Goal: Task Accomplishment & Management: Manage account settings

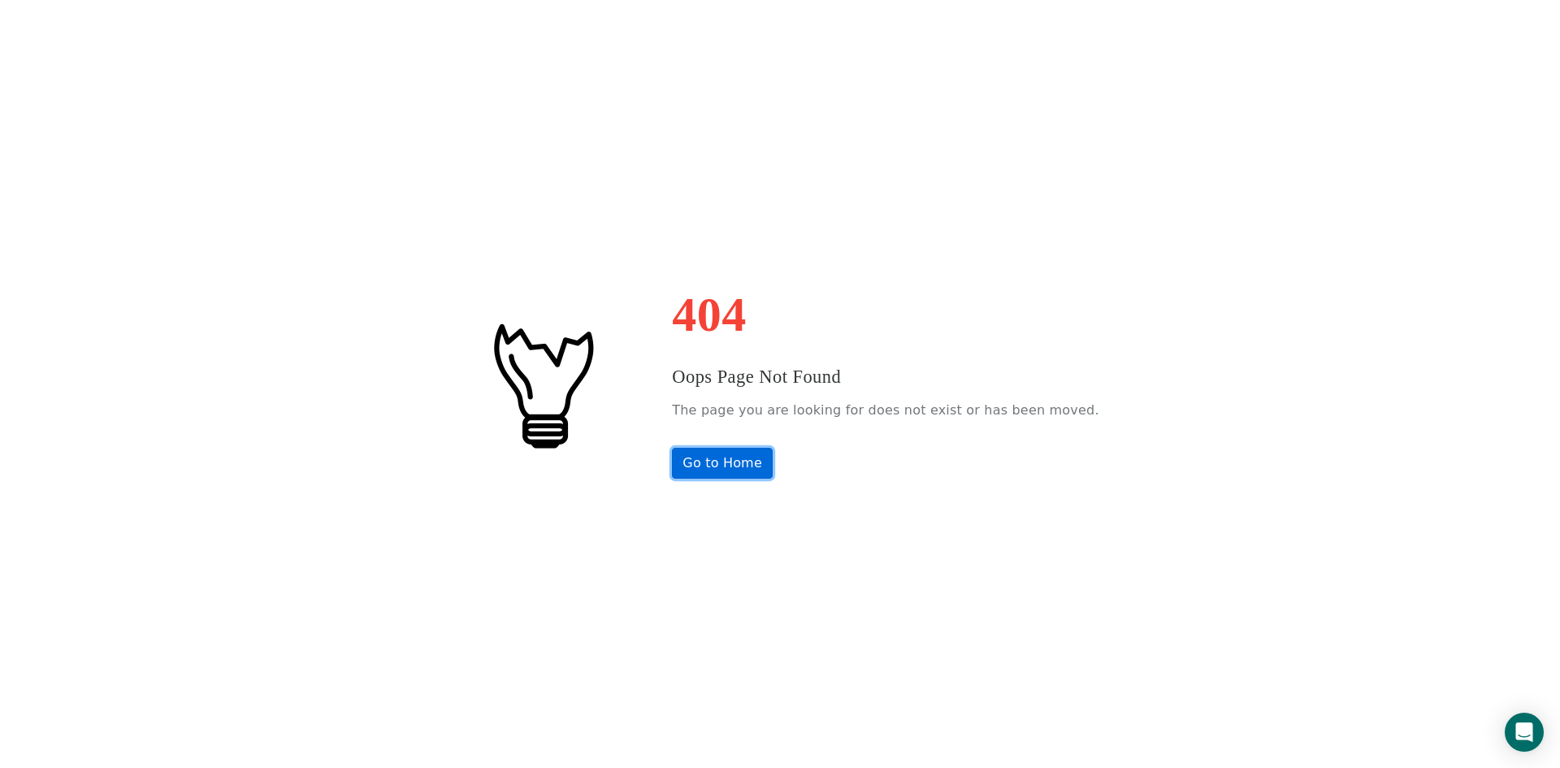
click at [712, 464] on link "Go to Home" at bounding box center [722, 463] width 101 height 31
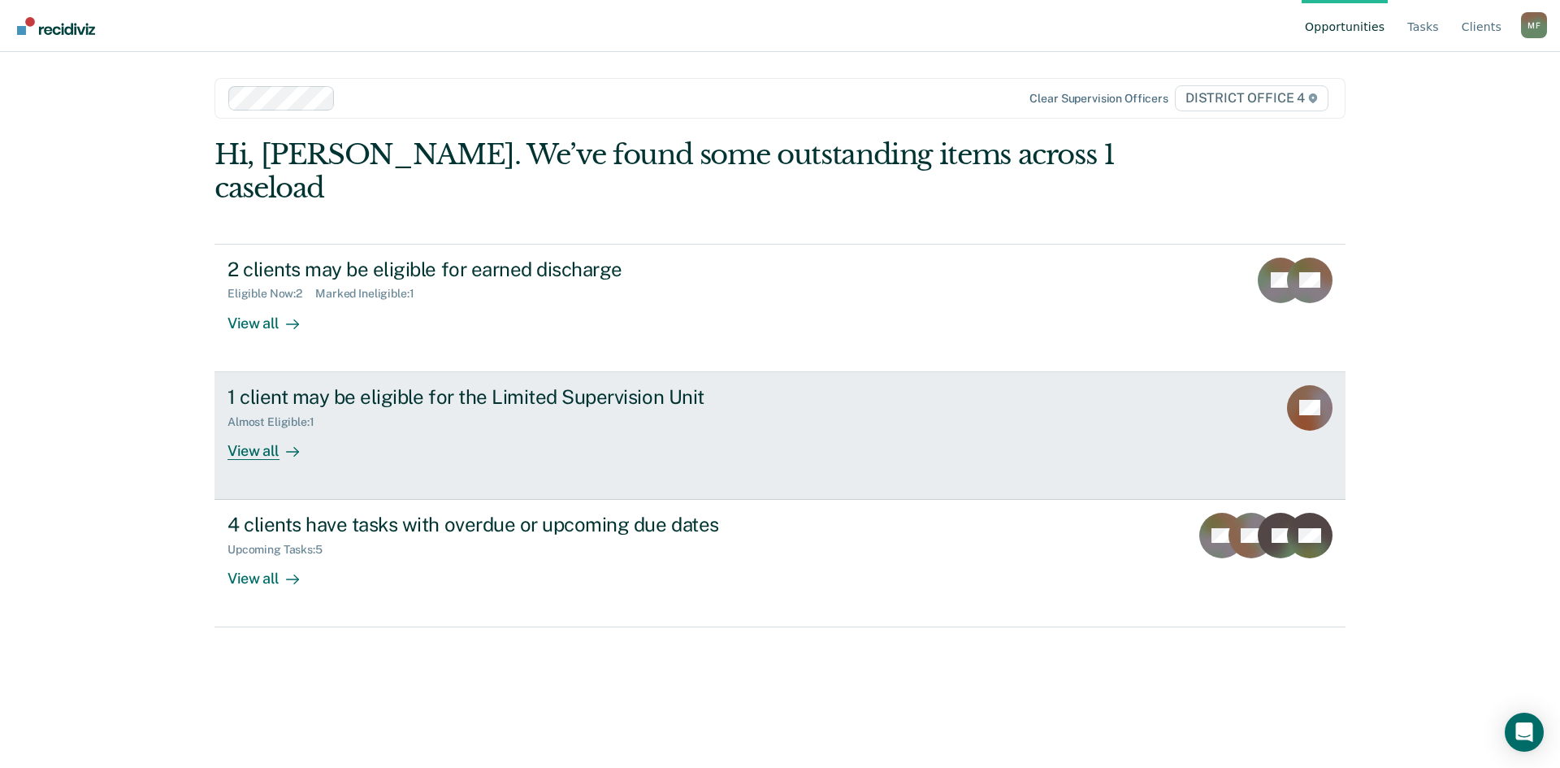
click at [633, 385] on div "1 client may be eligible for the Limited Supervision Unit" at bounding box center [512, 397] width 570 height 24
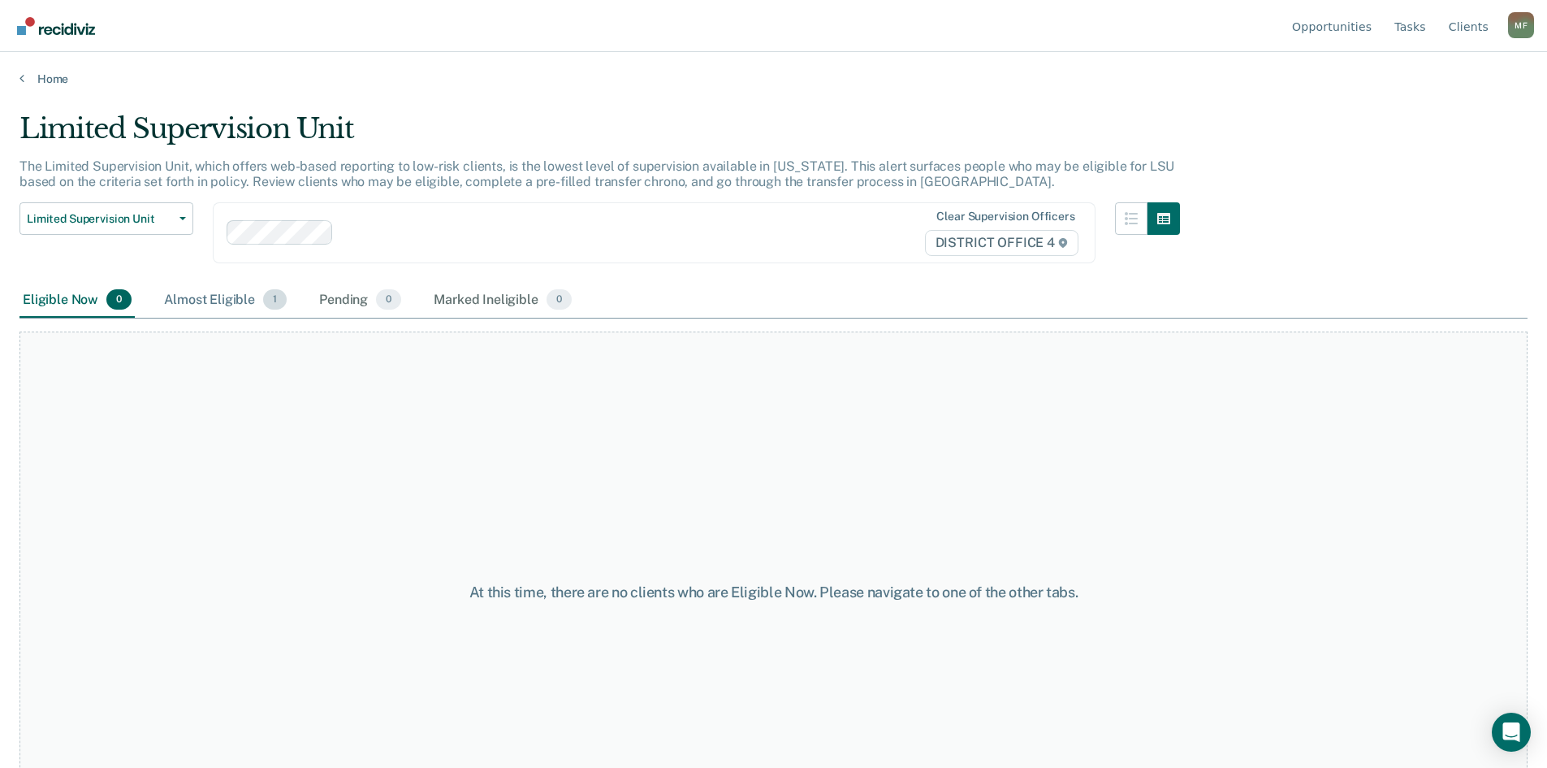
click at [206, 295] on div "Almost Eligible 1" at bounding box center [225, 301] width 129 height 36
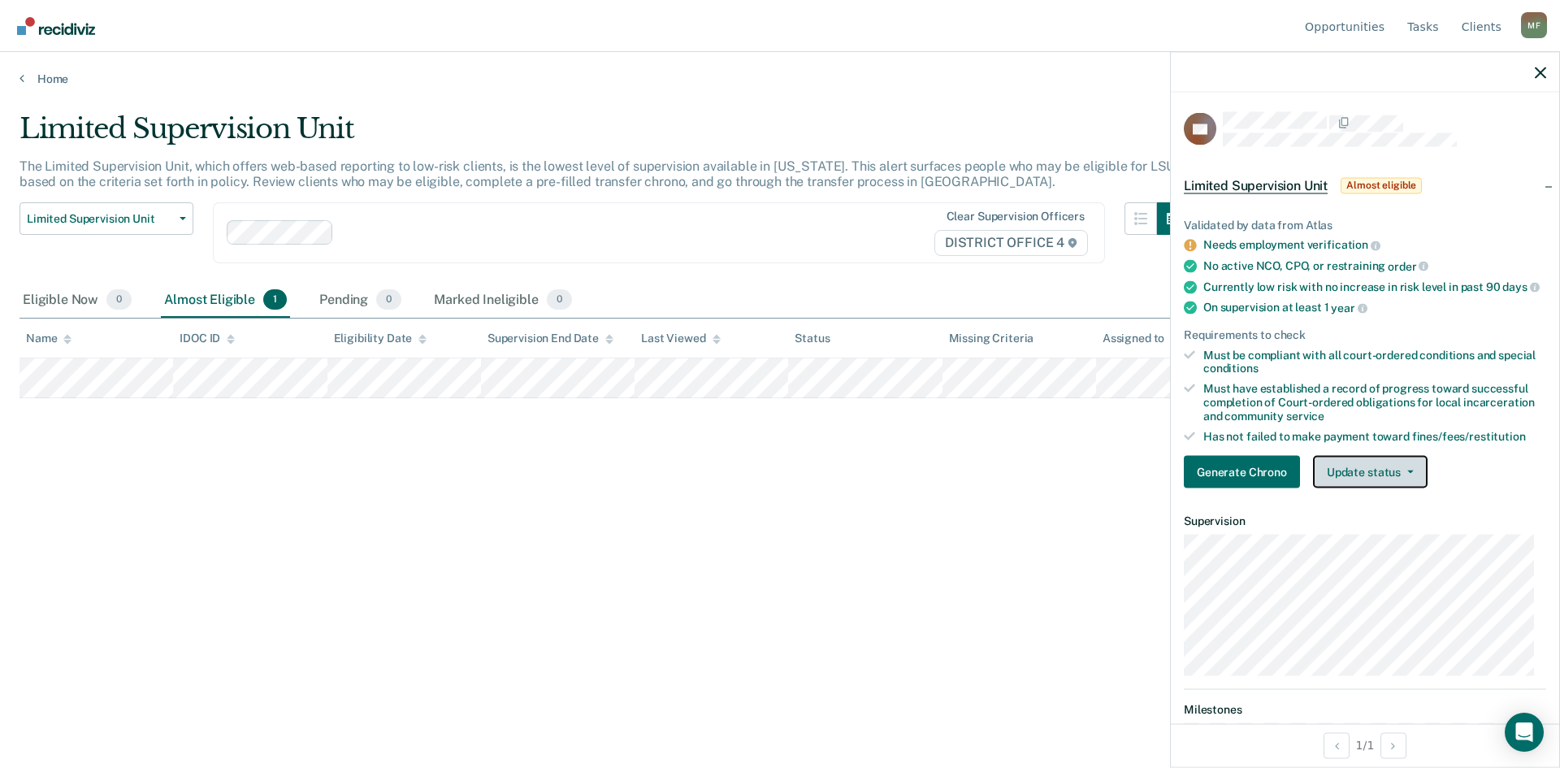
click at [1411, 486] on button "Update status" at bounding box center [1370, 472] width 115 height 32
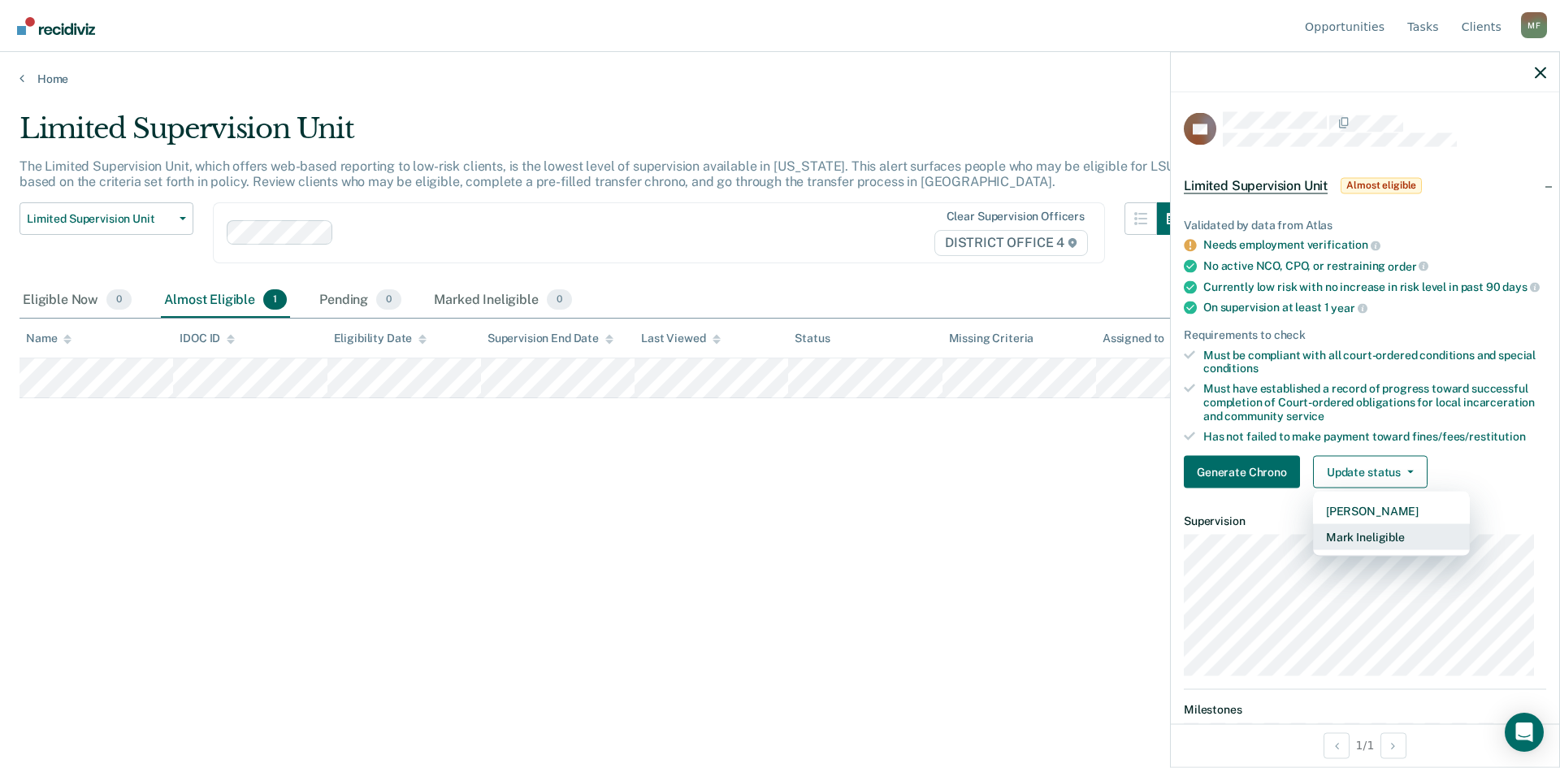
click at [1382, 549] on button "Mark Ineligible" at bounding box center [1391, 537] width 157 height 26
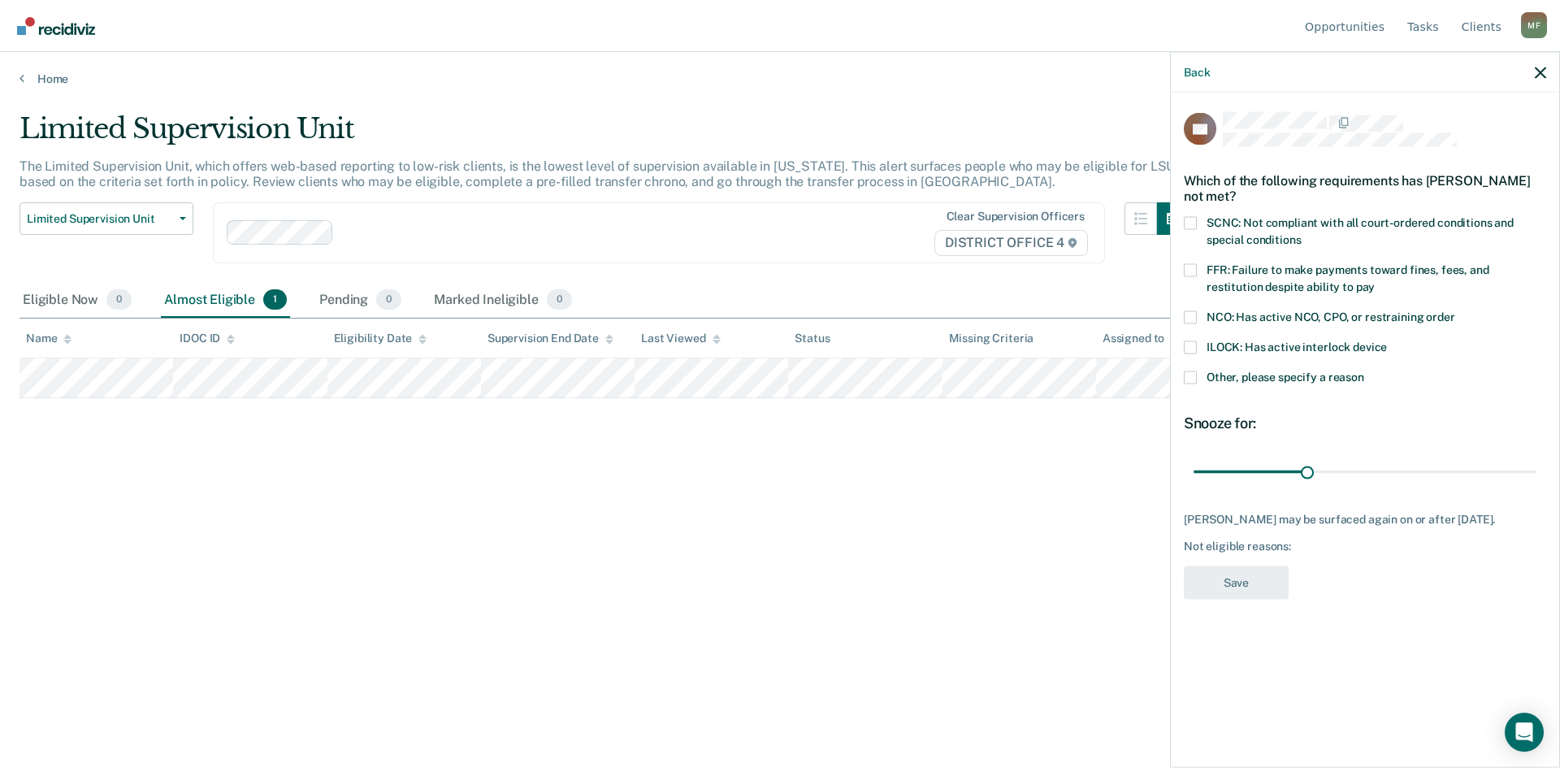
click at [1191, 223] on span at bounding box center [1190, 222] width 13 height 13
click at [1300, 233] on input "SCNC: Not compliant with all court-ordered conditions and special conditions" at bounding box center [1300, 233] width 0 height 0
click at [1241, 579] on button "Save" at bounding box center [1236, 581] width 105 height 33
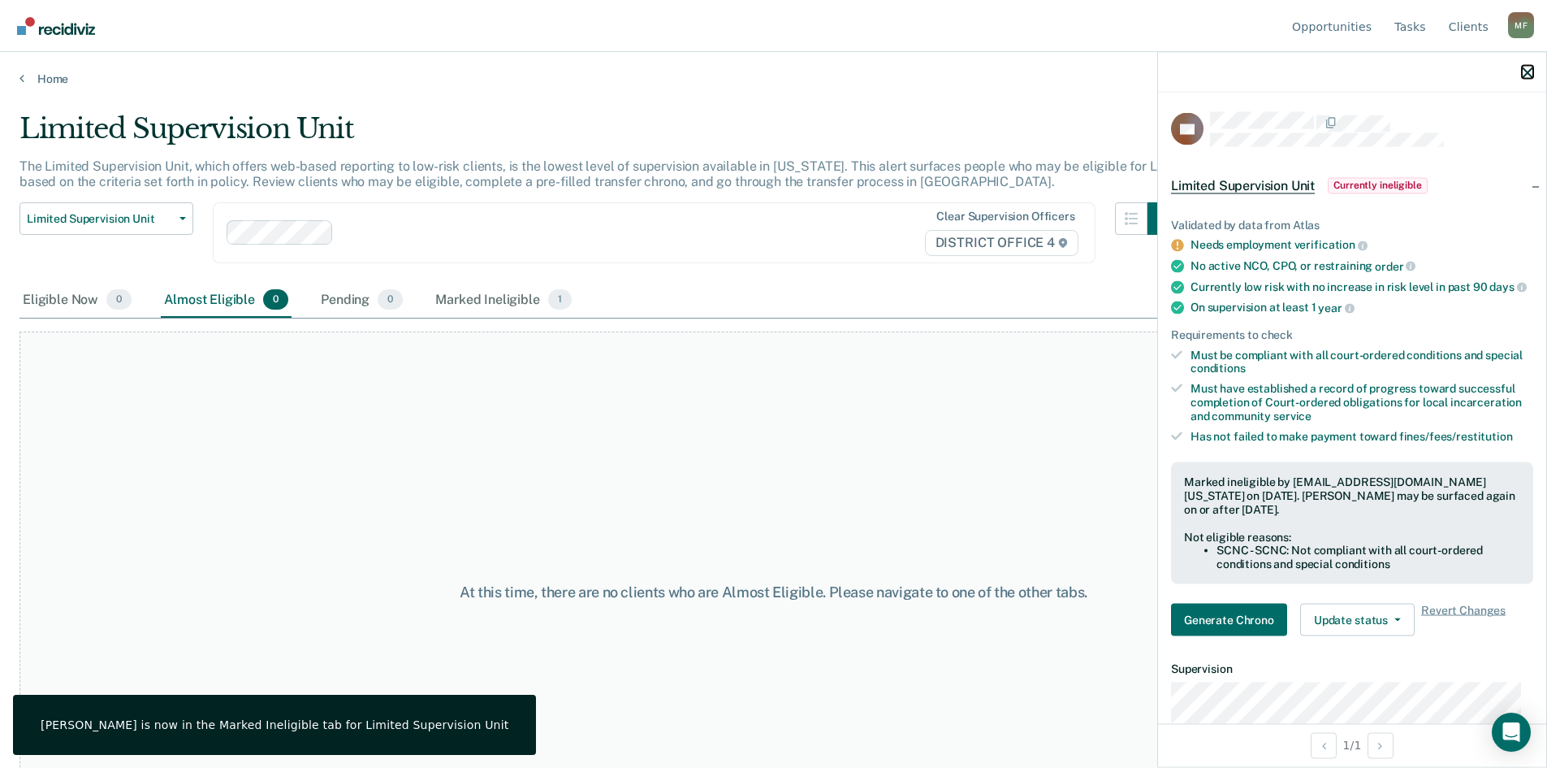
click at [1525, 69] on icon "button" at bounding box center [1527, 72] width 11 height 11
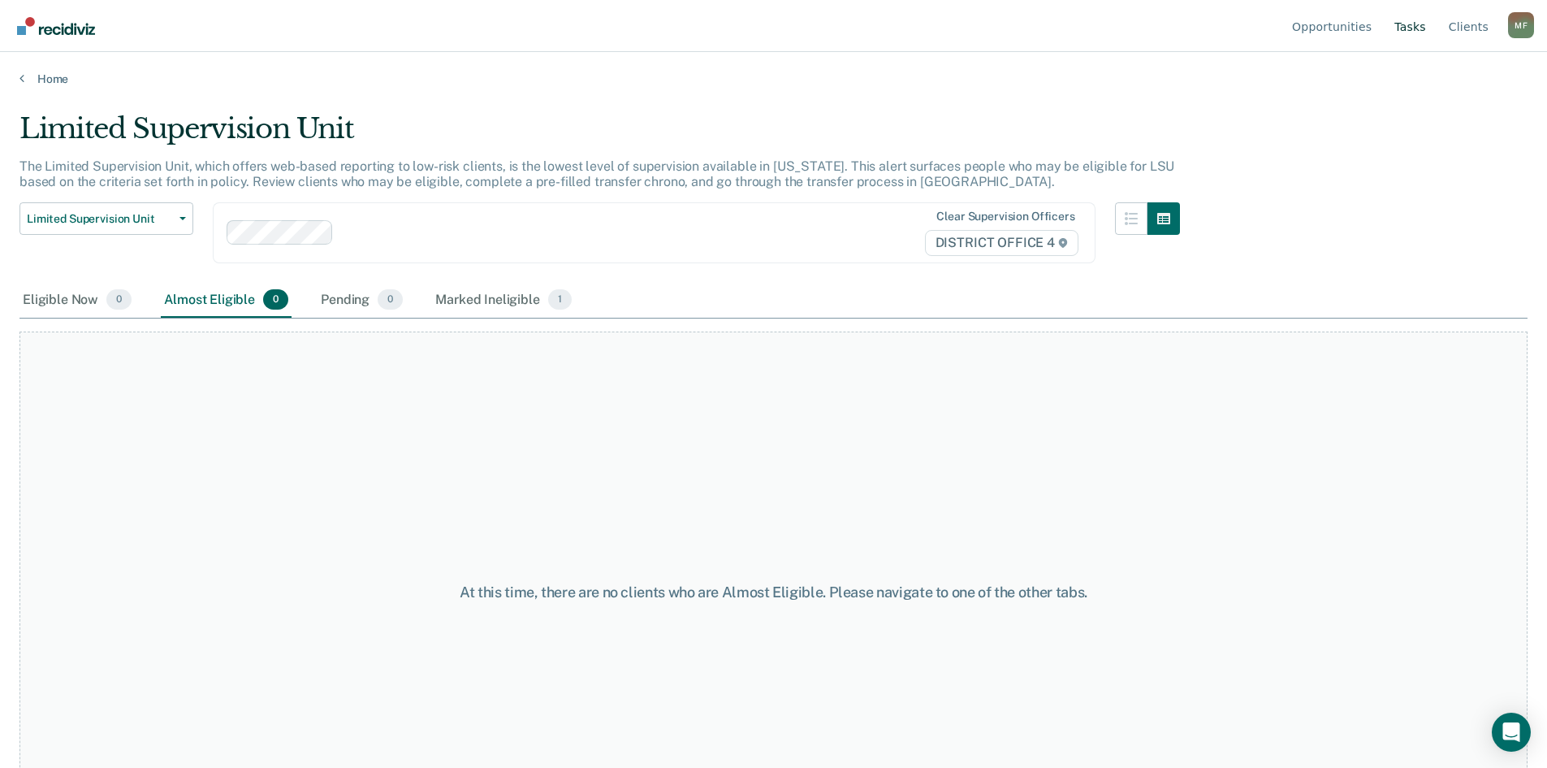
click at [1406, 27] on link "Tasks" at bounding box center [1410, 26] width 38 height 52
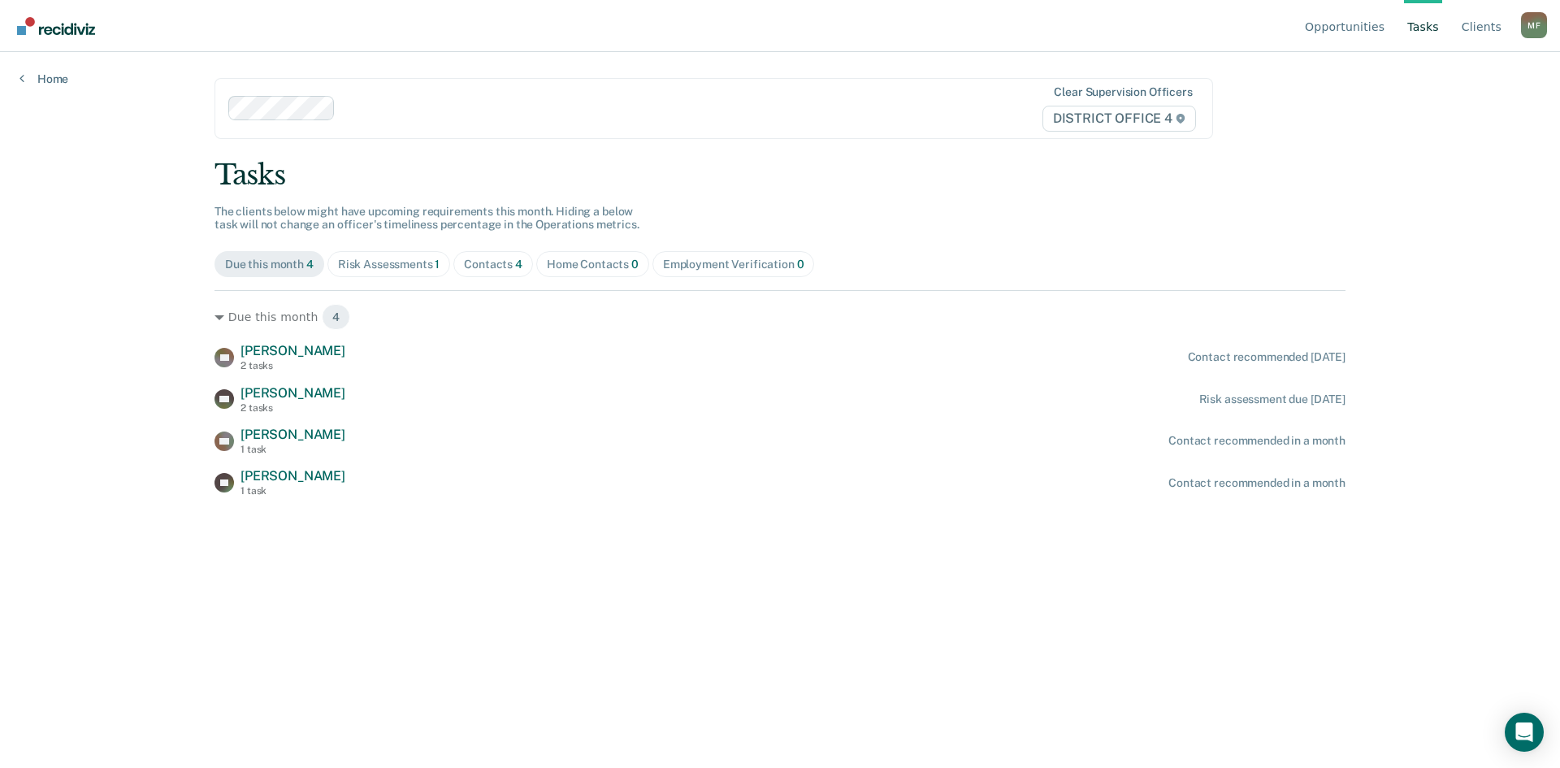
click at [383, 266] on div "Risk Assessments 1" at bounding box center [389, 264] width 102 height 14
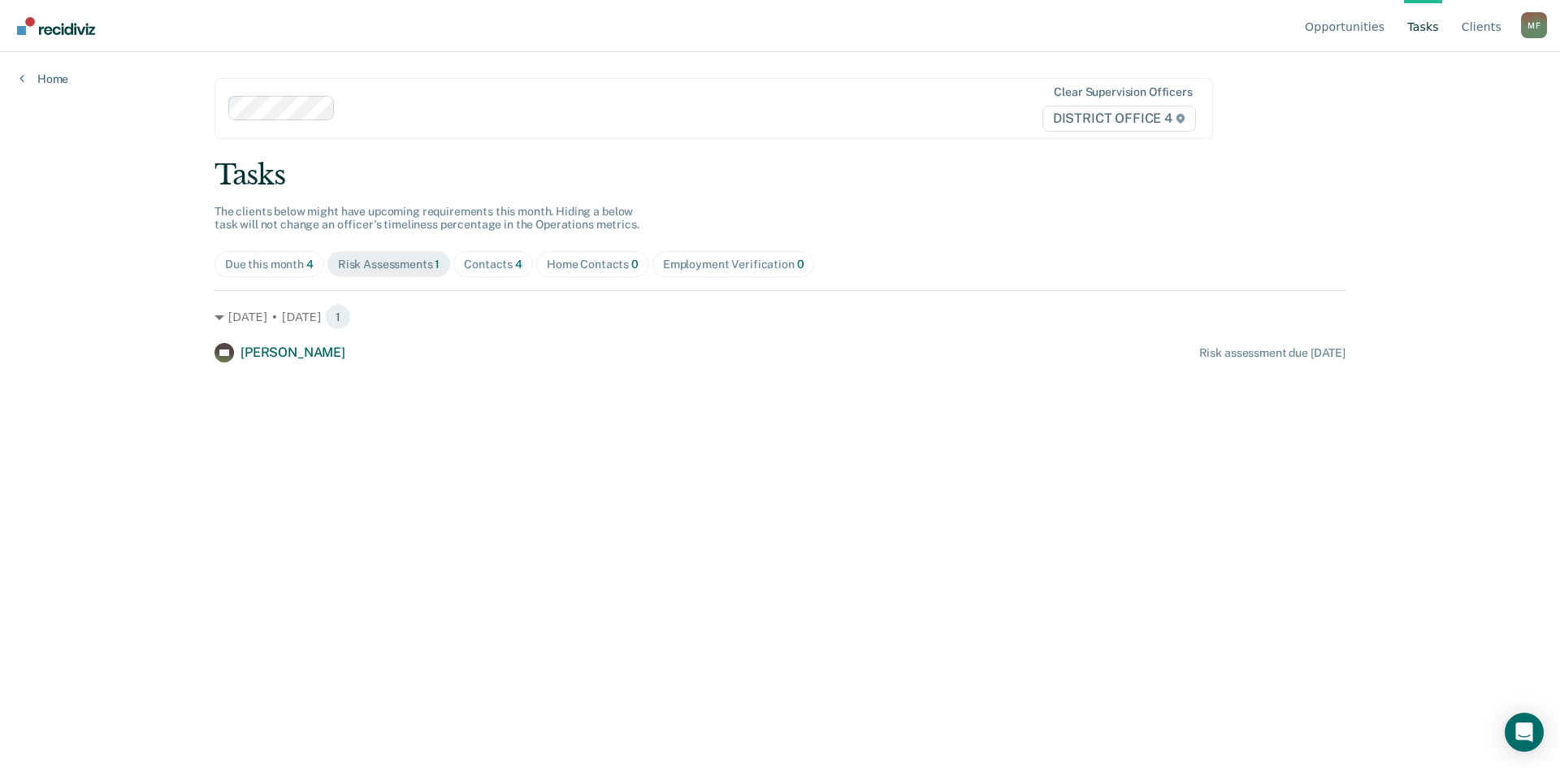
click at [292, 264] on div "Due this month 4" at bounding box center [269, 264] width 89 height 14
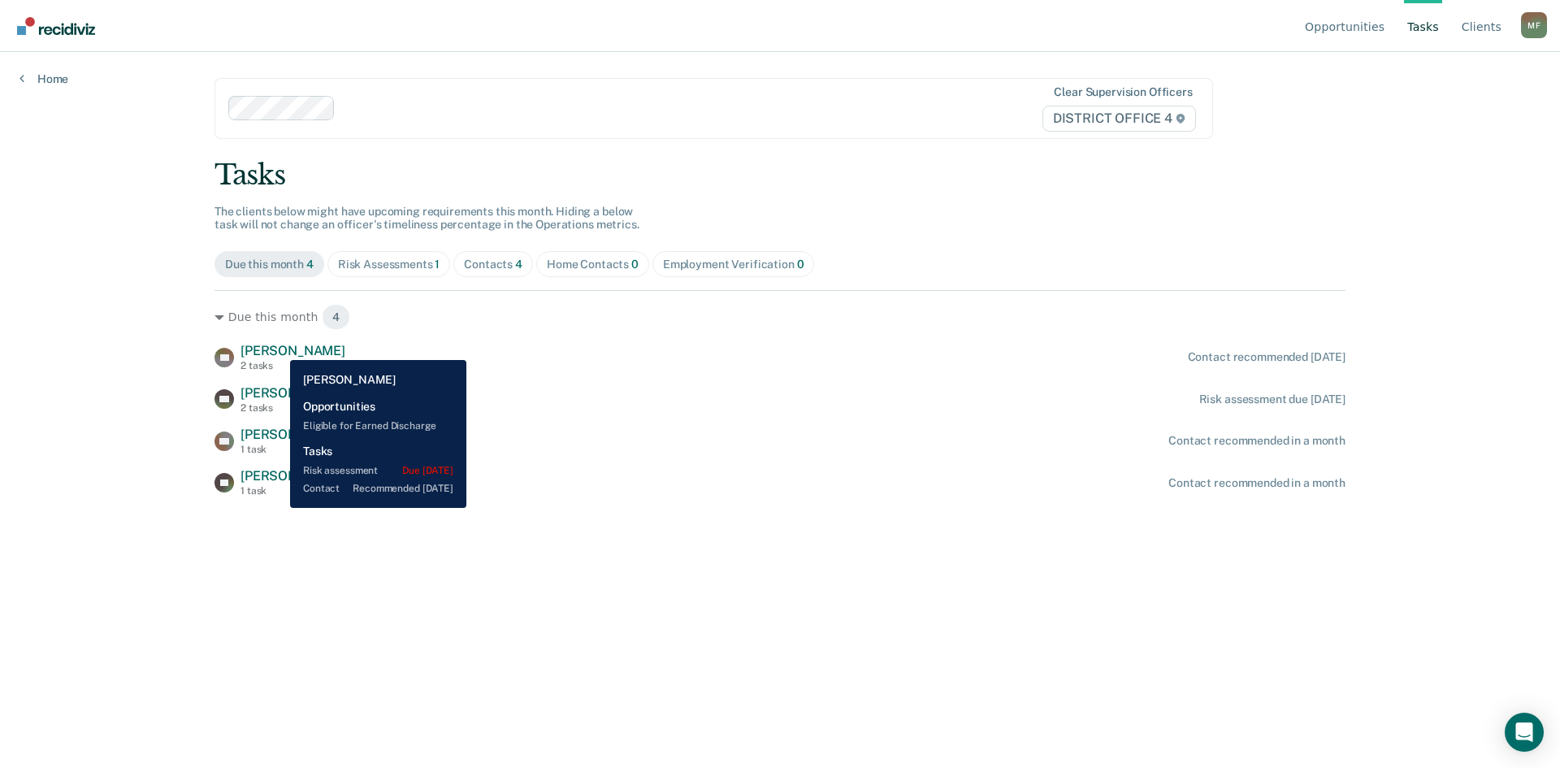
click at [278, 348] on span "Bowen Riley" at bounding box center [292, 350] width 105 height 15
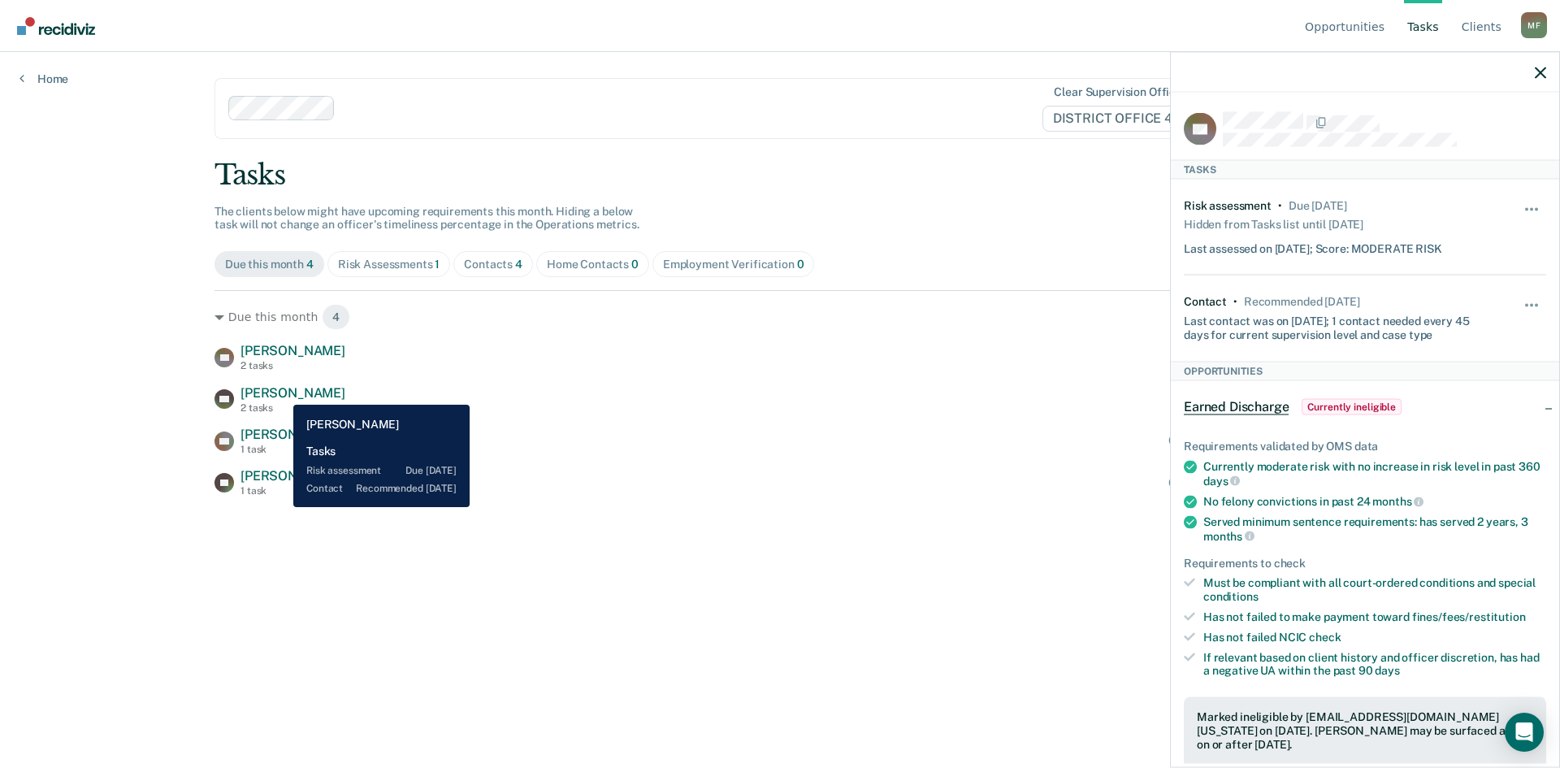
click at [281, 392] on span "Kirk Hill" at bounding box center [292, 392] width 105 height 15
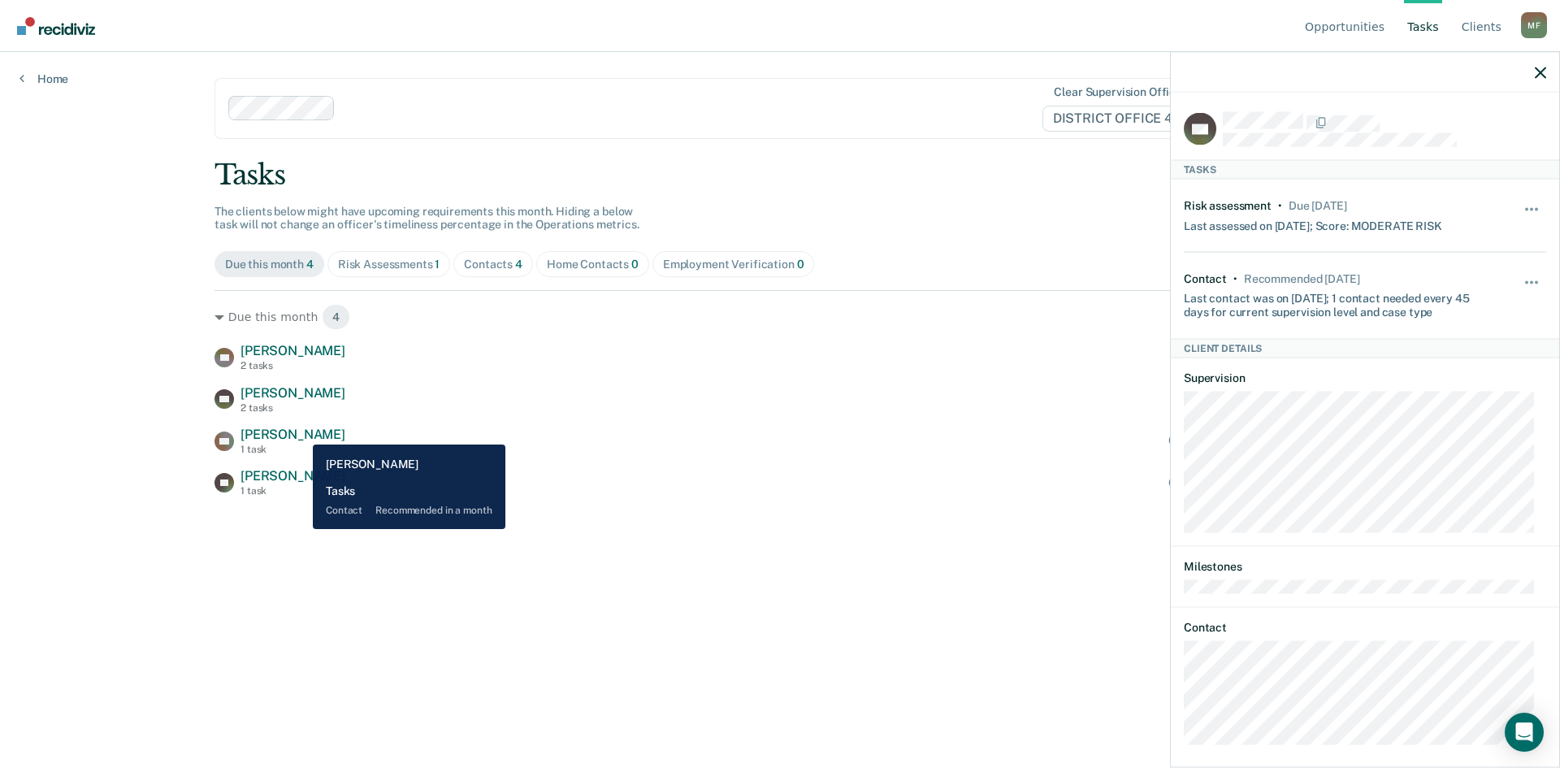
click at [301, 432] on span "Austin Anders" at bounding box center [292, 433] width 105 height 15
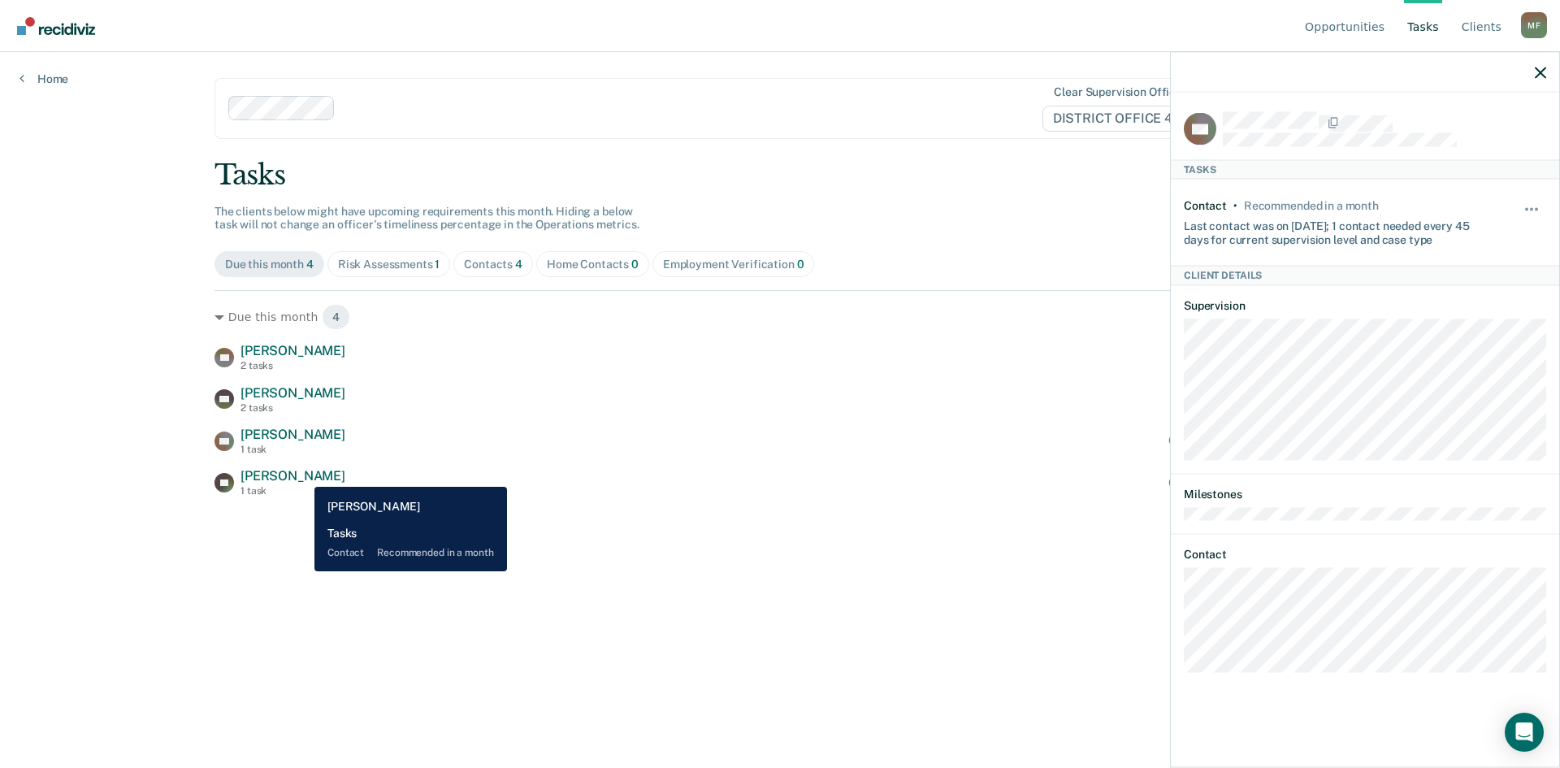
click at [302, 474] on span "Joshua Gocken" at bounding box center [292, 475] width 105 height 15
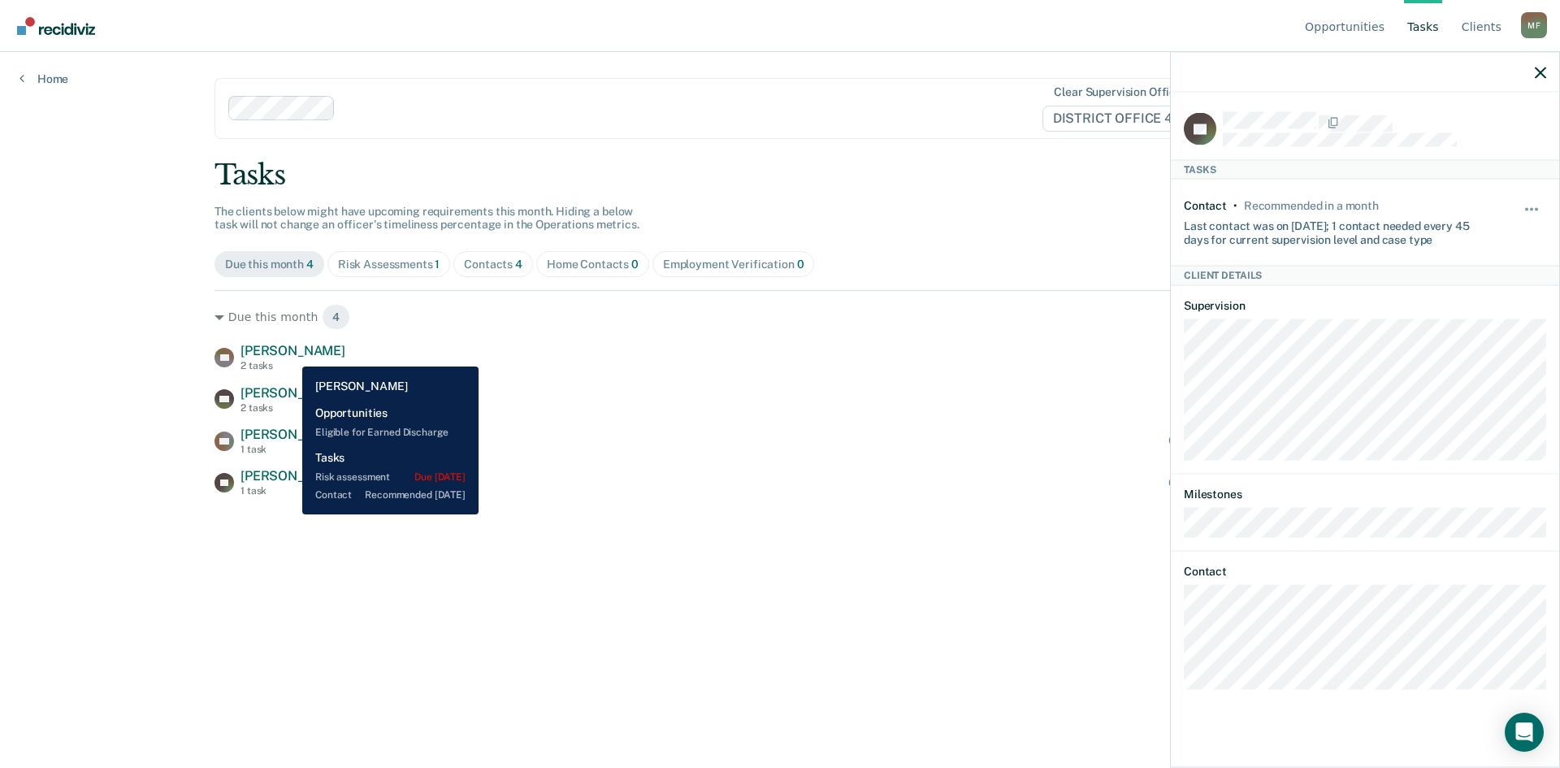
click at [291, 354] on span "Bowen Riley" at bounding box center [292, 350] width 105 height 15
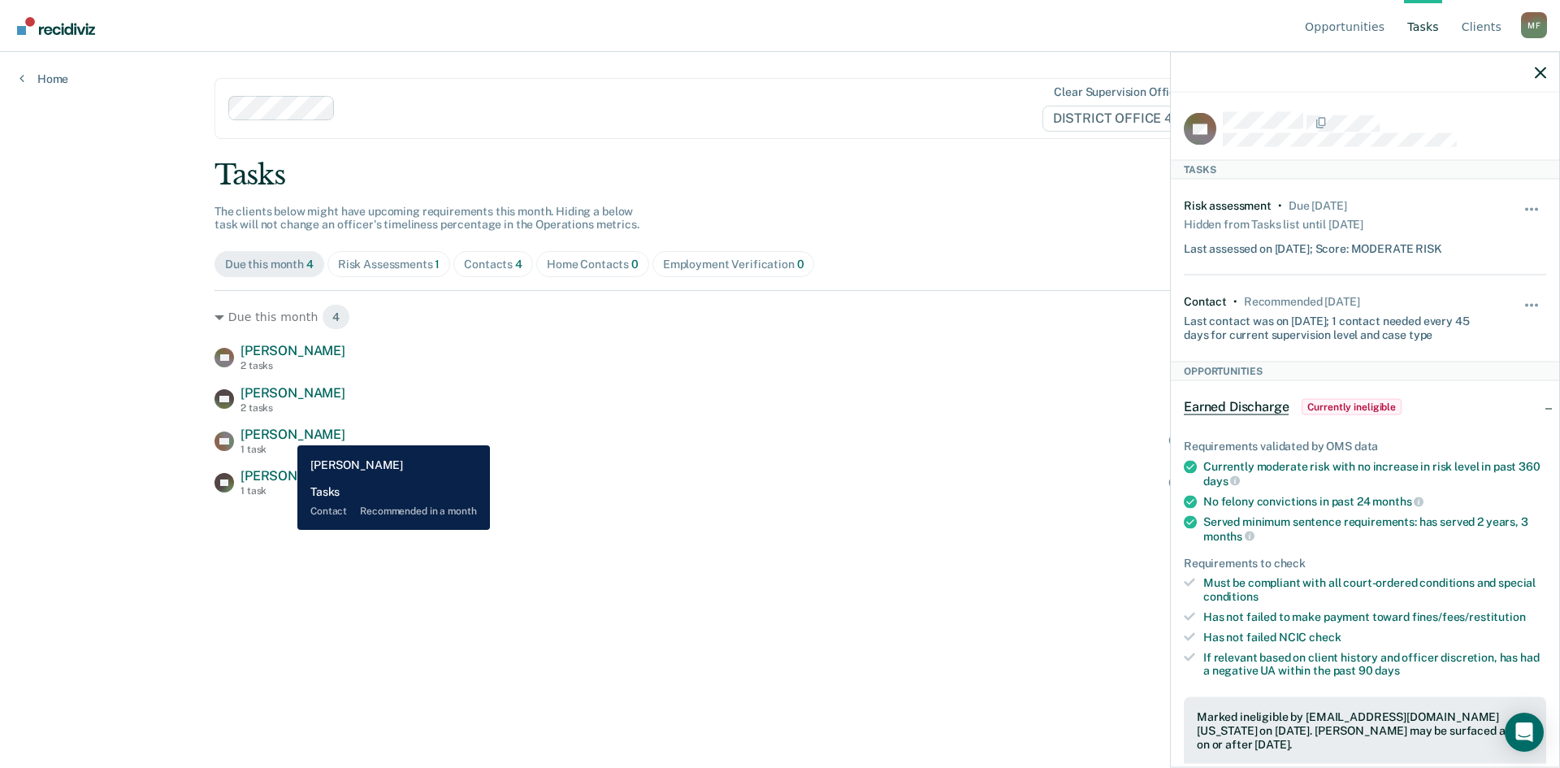
click at [285, 432] on span "Austin Anders" at bounding box center [292, 433] width 105 height 15
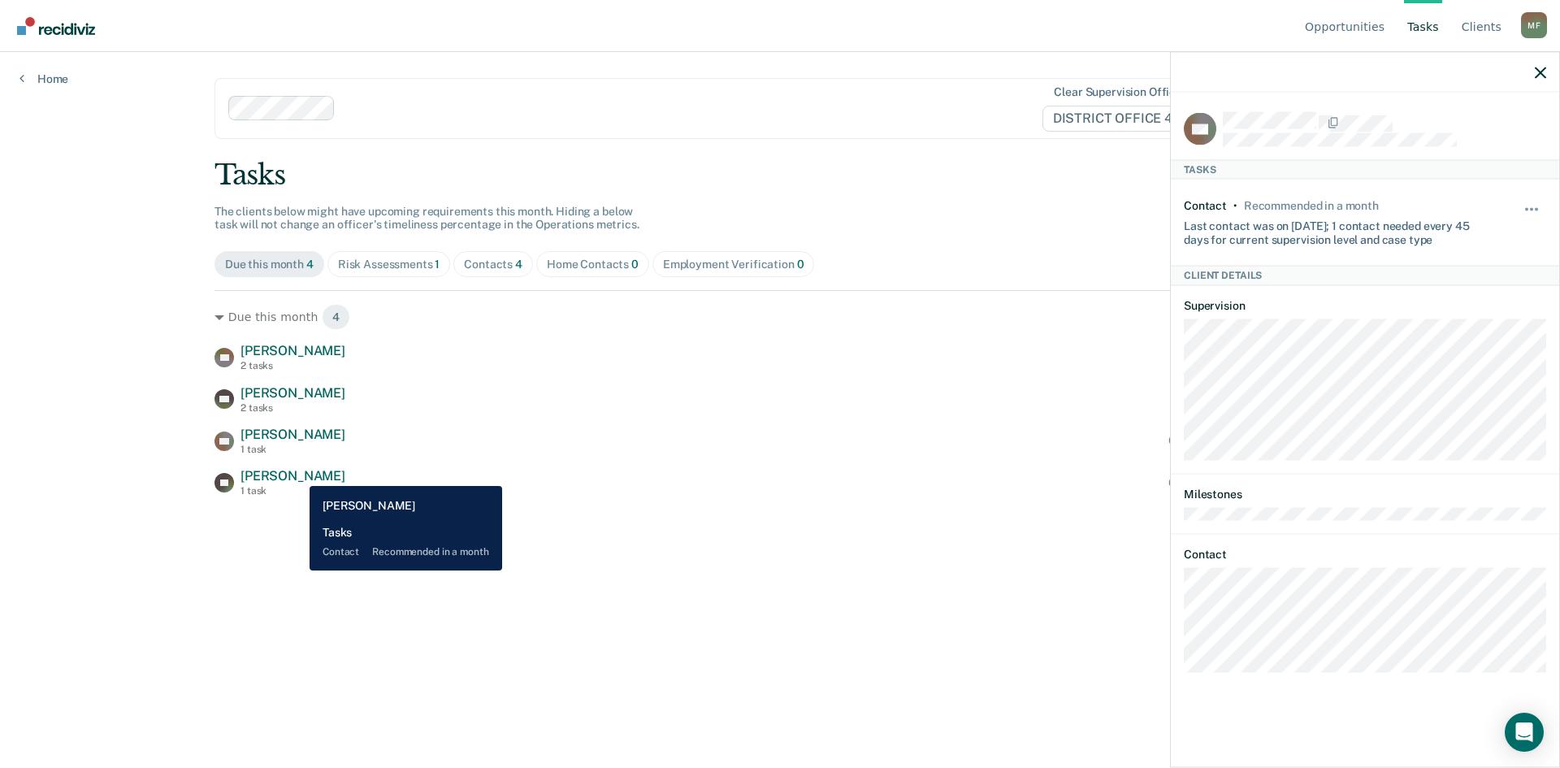
click at [297, 474] on span "Joshua Gocken" at bounding box center [292, 475] width 105 height 15
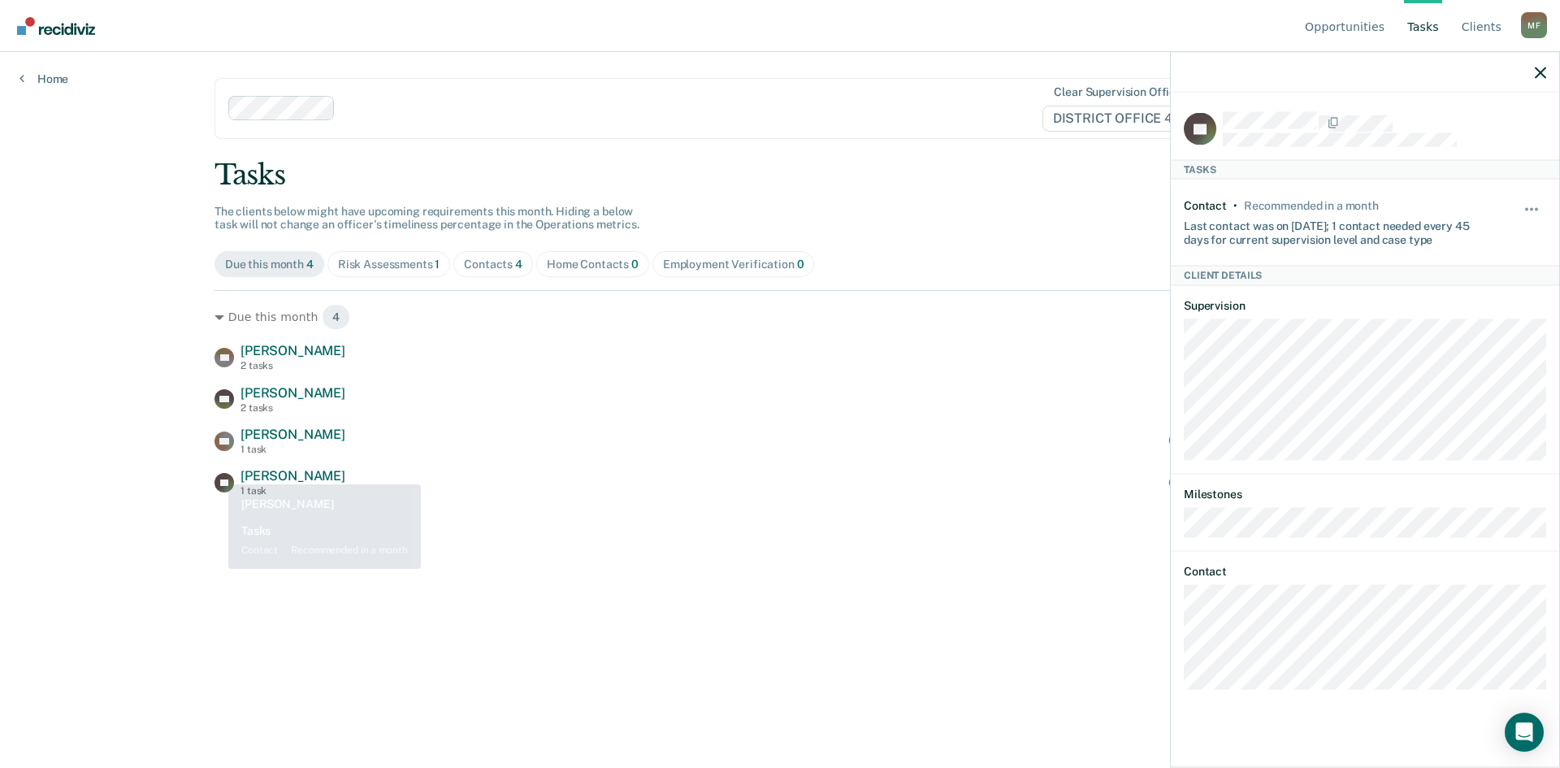
click at [121, 444] on div "Opportunities Tasks Client s Moran, Felipe M F Profile How it works Log Out Hom…" at bounding box center [780, 384] width 1560 height 768
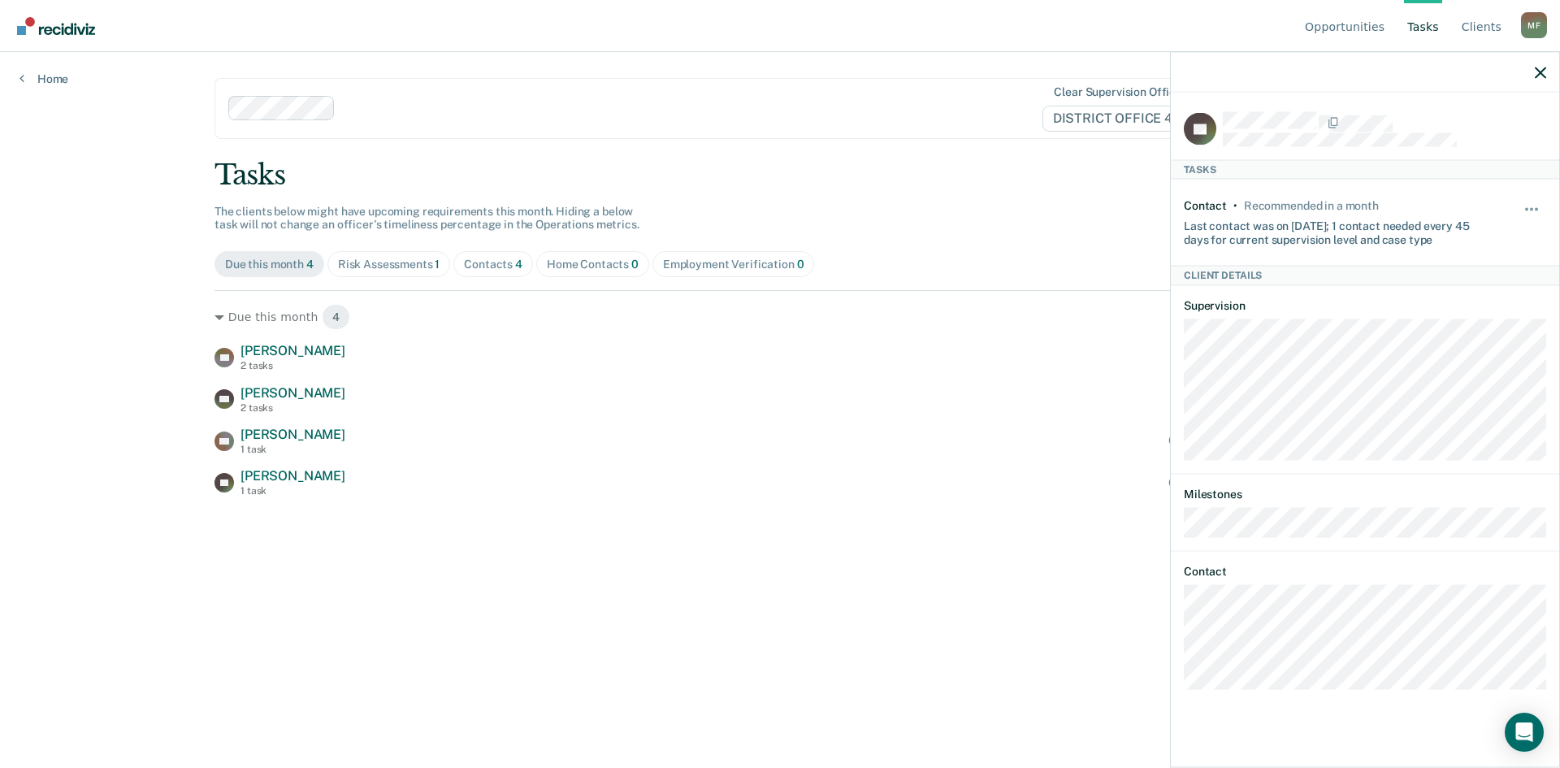
click at [508, 273] on span "Contacts 4" at bounding box center [493, 264] width 80 height 26
